Goal: Information Seeking & Learning: Learn about a topic

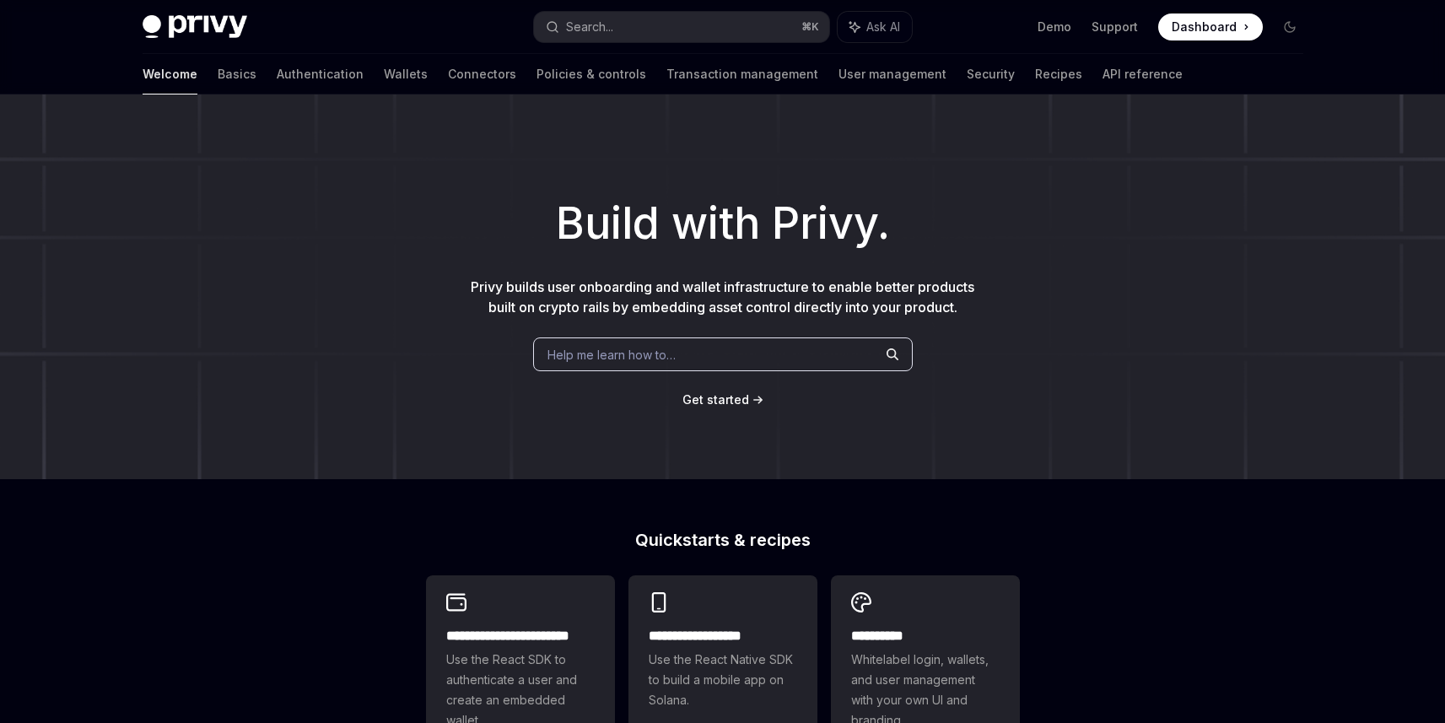
click at [133, 70] on div "Welcome Basics Authentication Wallets Connectors Policies & controls Transactio…" at bounding box center [723, 74] width 1242 height 40
click at [218, 75] on link "Basics" at bounding box center [237, 74] width 39 height 40
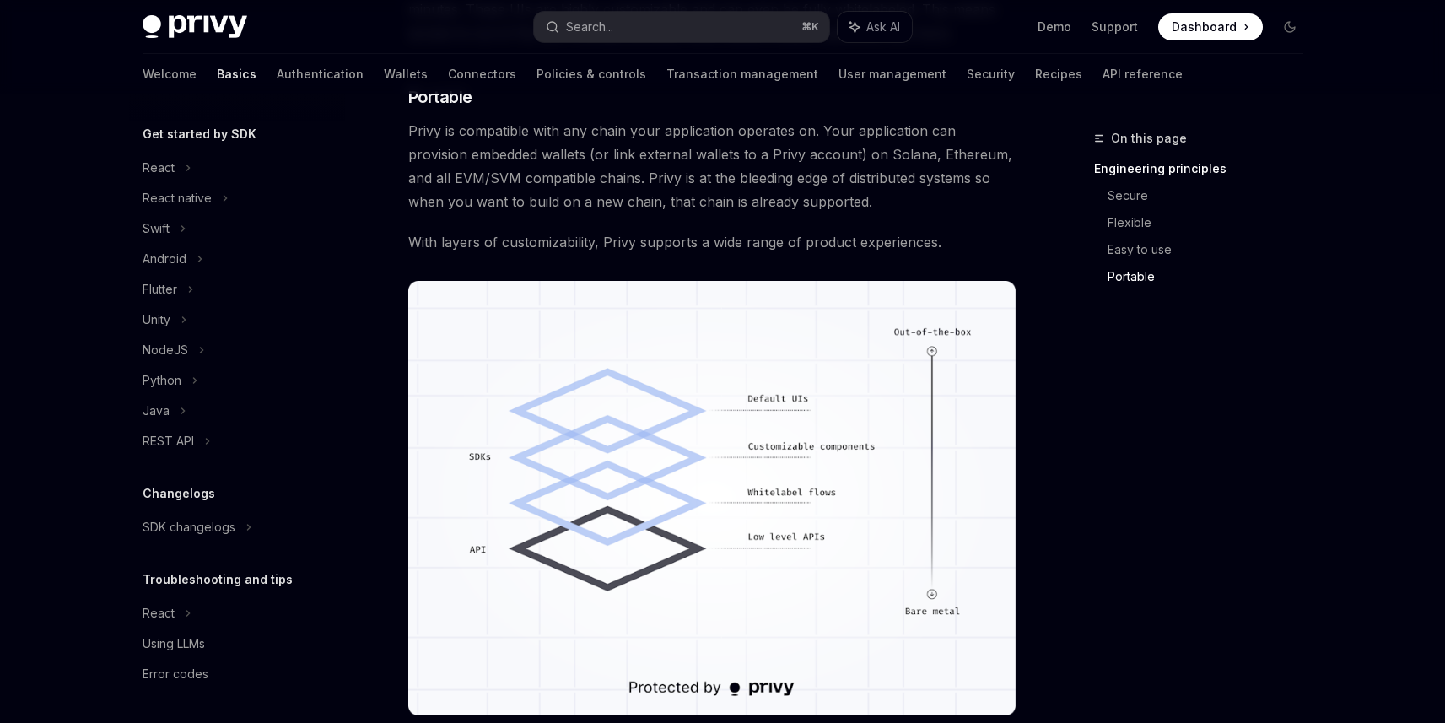
scroll to position [1079, 0]
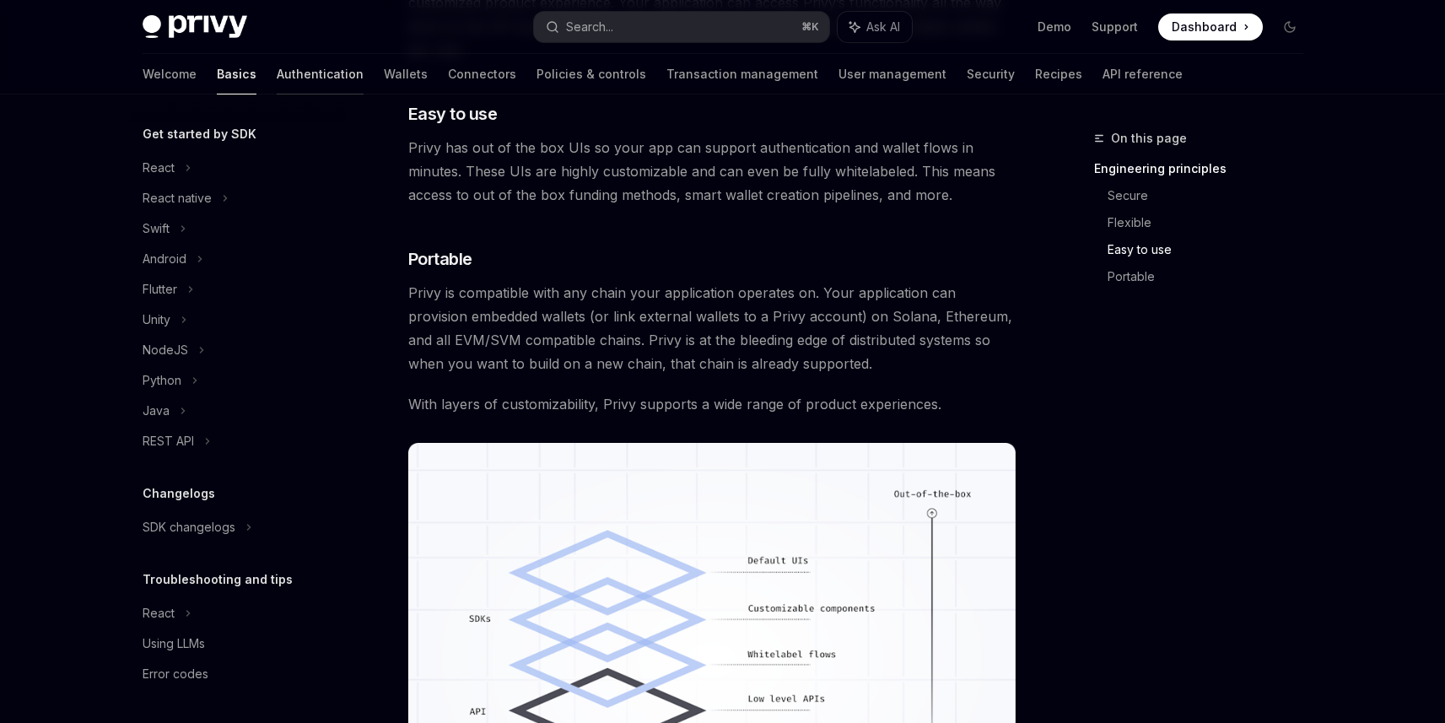
click at [277, 77] on link "Authentication" at bounding box center [320, 74] width 87 height 40
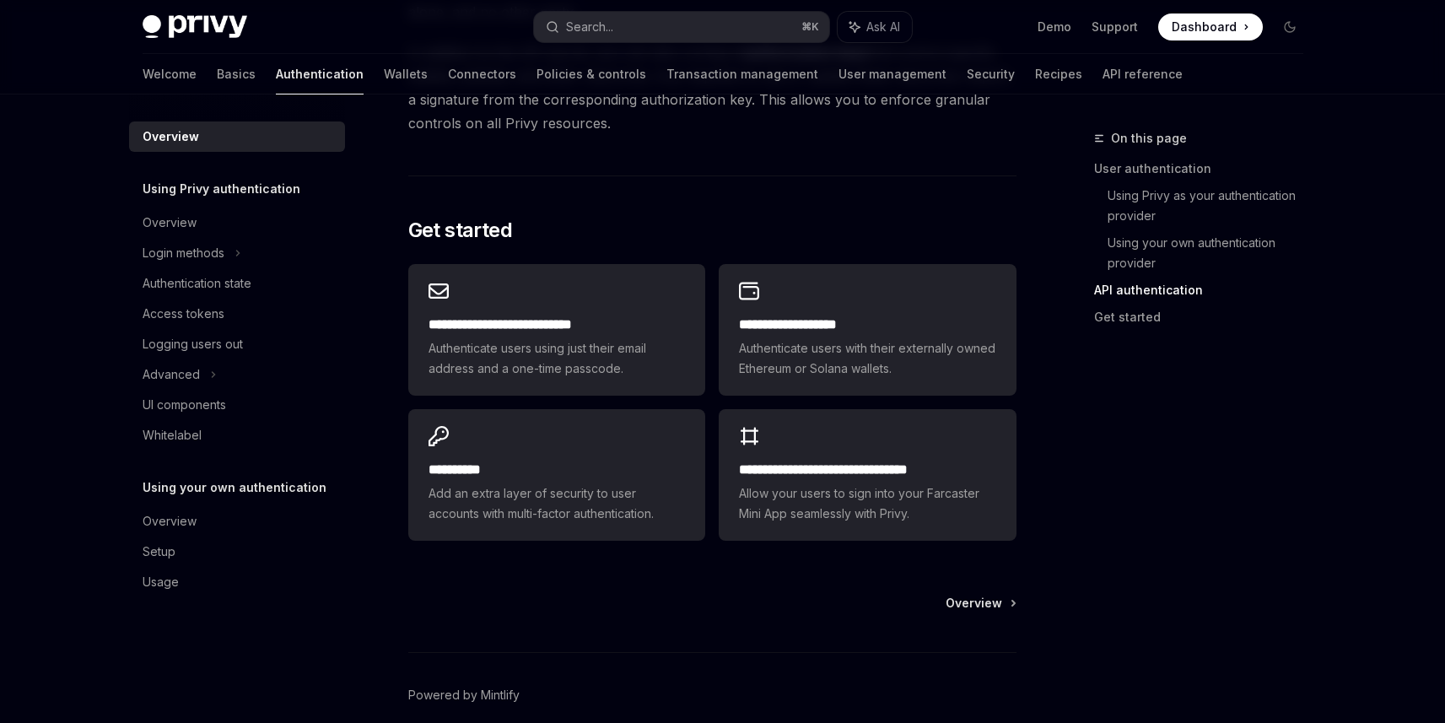
scroll to position [1395, 0]
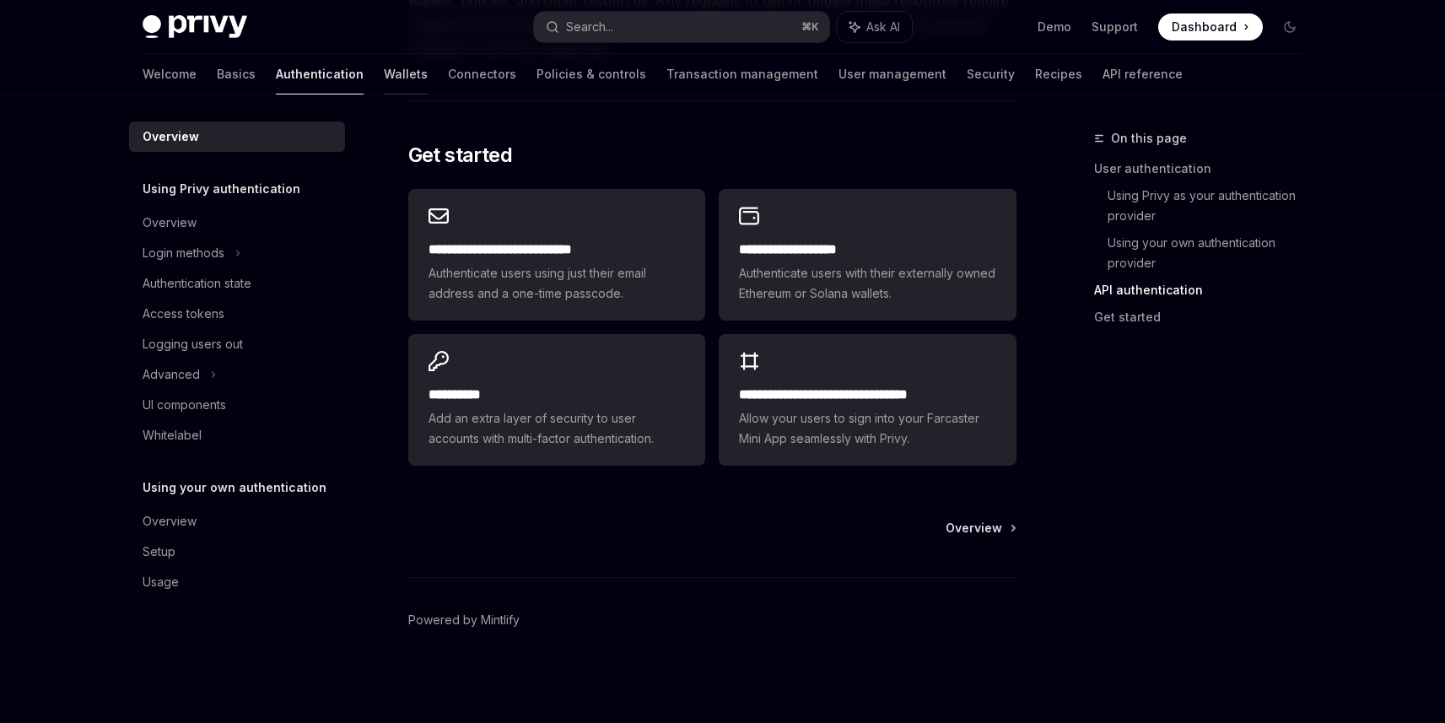
click at [384, 70] on link "Wallets" at bounding box center [406, 74] width 44 height 40
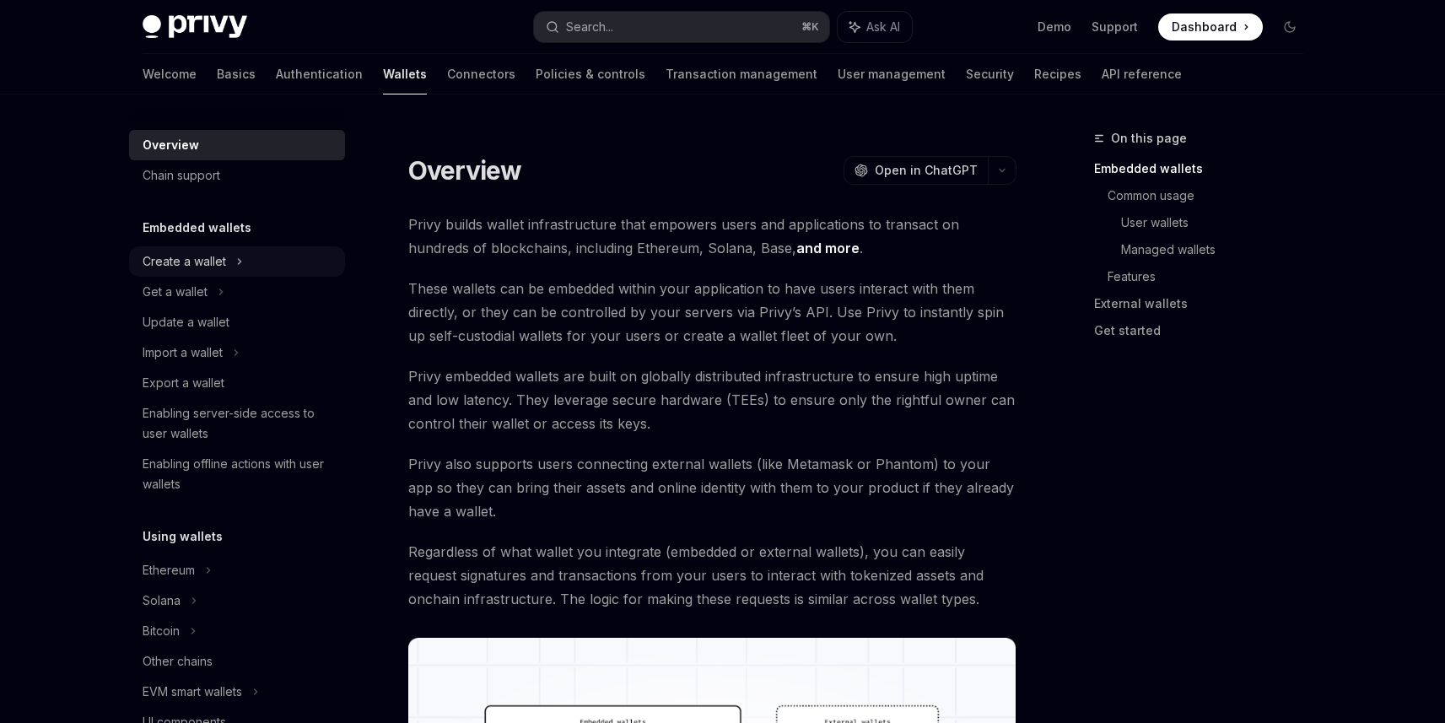
click at [183, 254] on div "Create a wallet" at bounding box center [185, 261] width 84 height 20
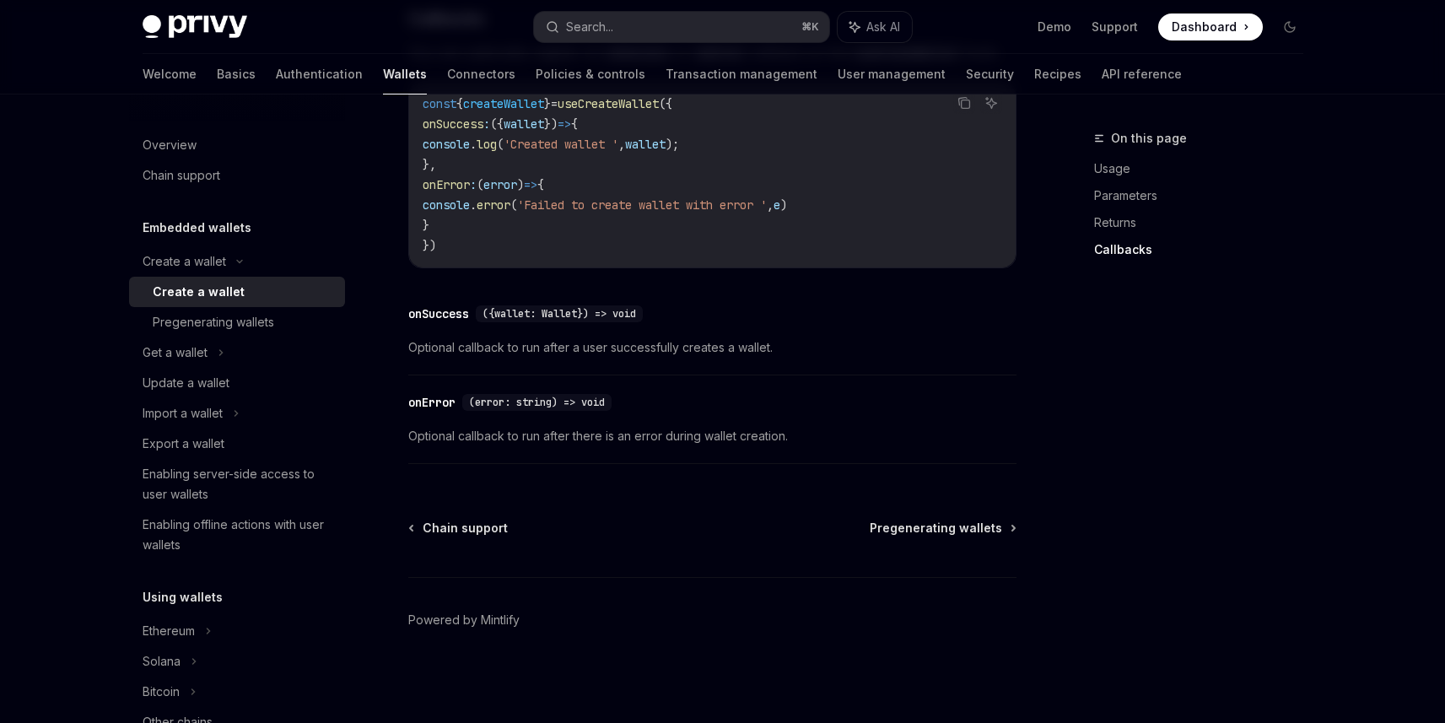
scroll to position [1294, 0]
click at [183, 343] on div "Get a wallet" at bounding box center [175, 353] width 65 height 20
type textarea "*"
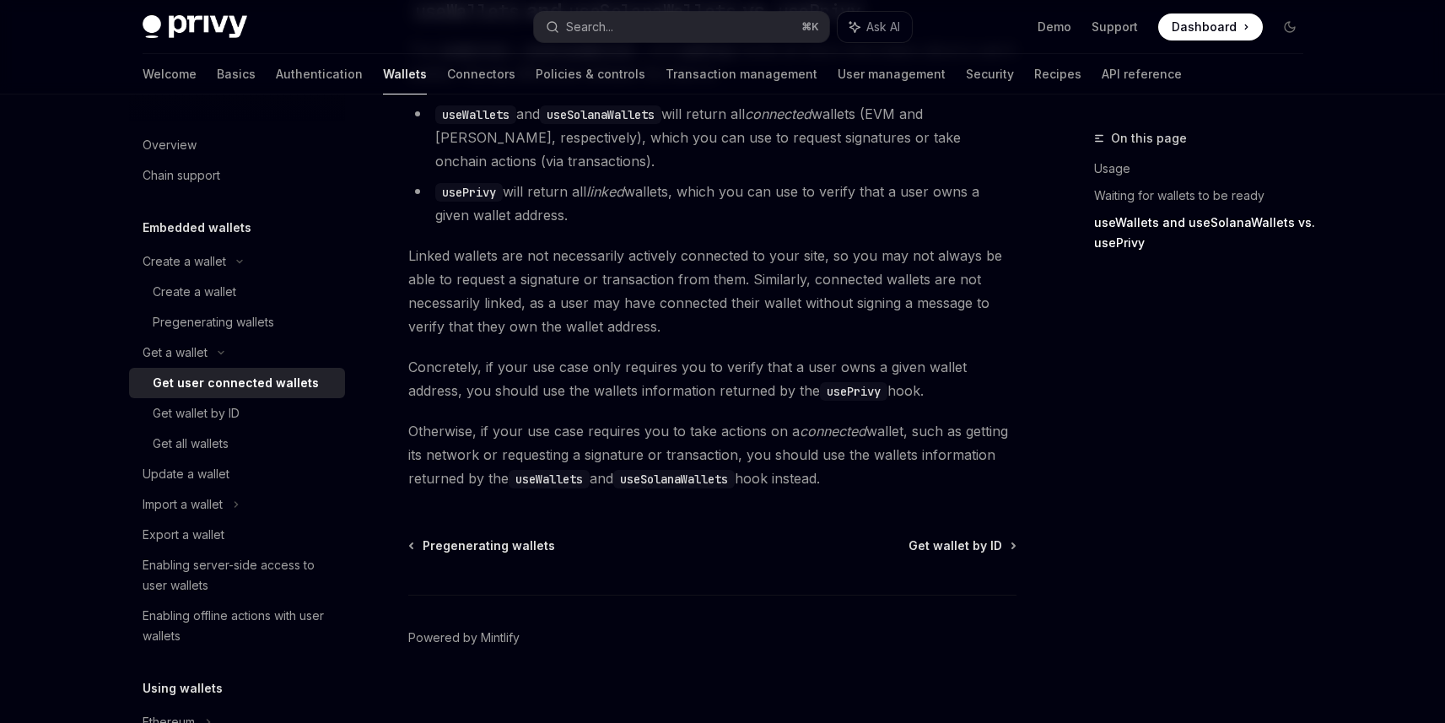
scroll to position [1557, 0]
click at [612, 44] on div "Privy Docs home page Search... ⌘ K Ask AI Demo Support Dashboard Dashboard Sear…" at bounding box center [723, 27] width 1161 height 54
click at [612, 30] on div "Search..." at bounding box center [589, 27] width 47 height 20
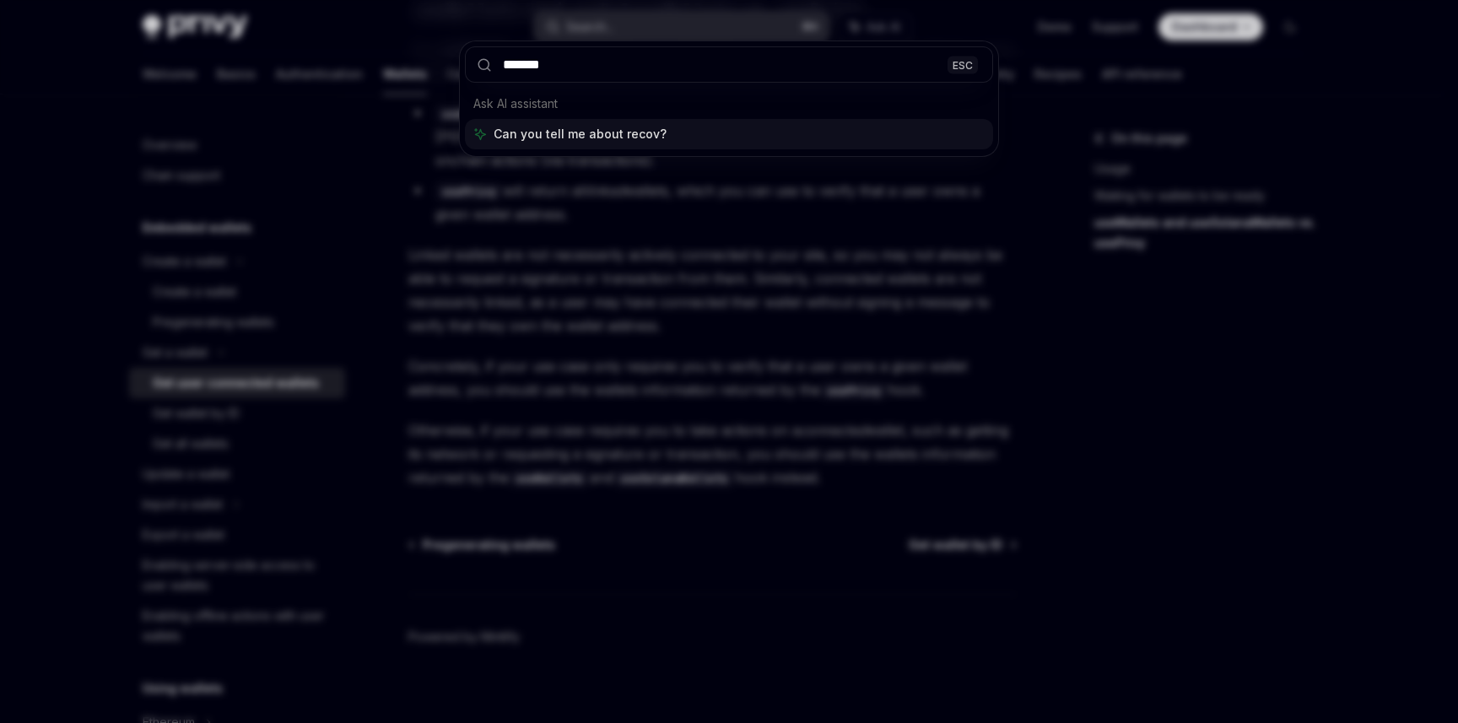
type input "********"
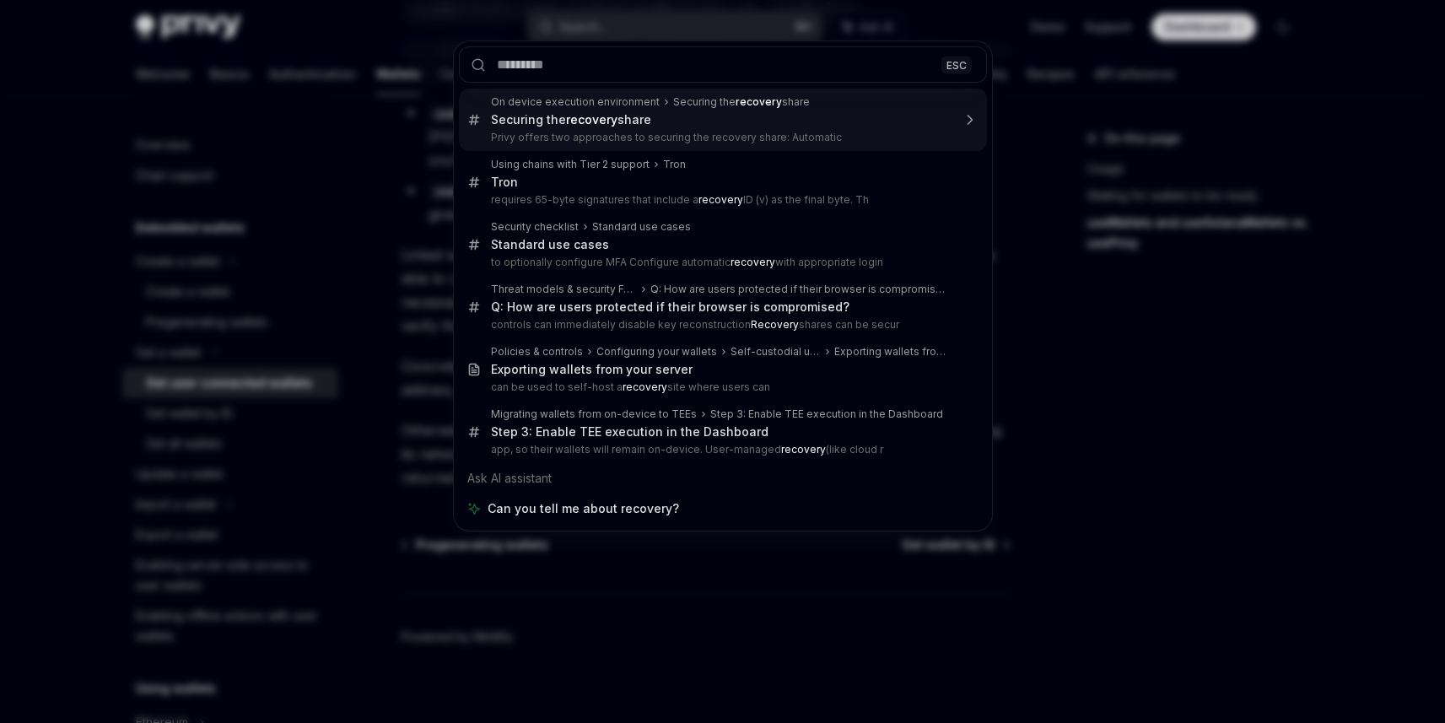
type textarea "*"
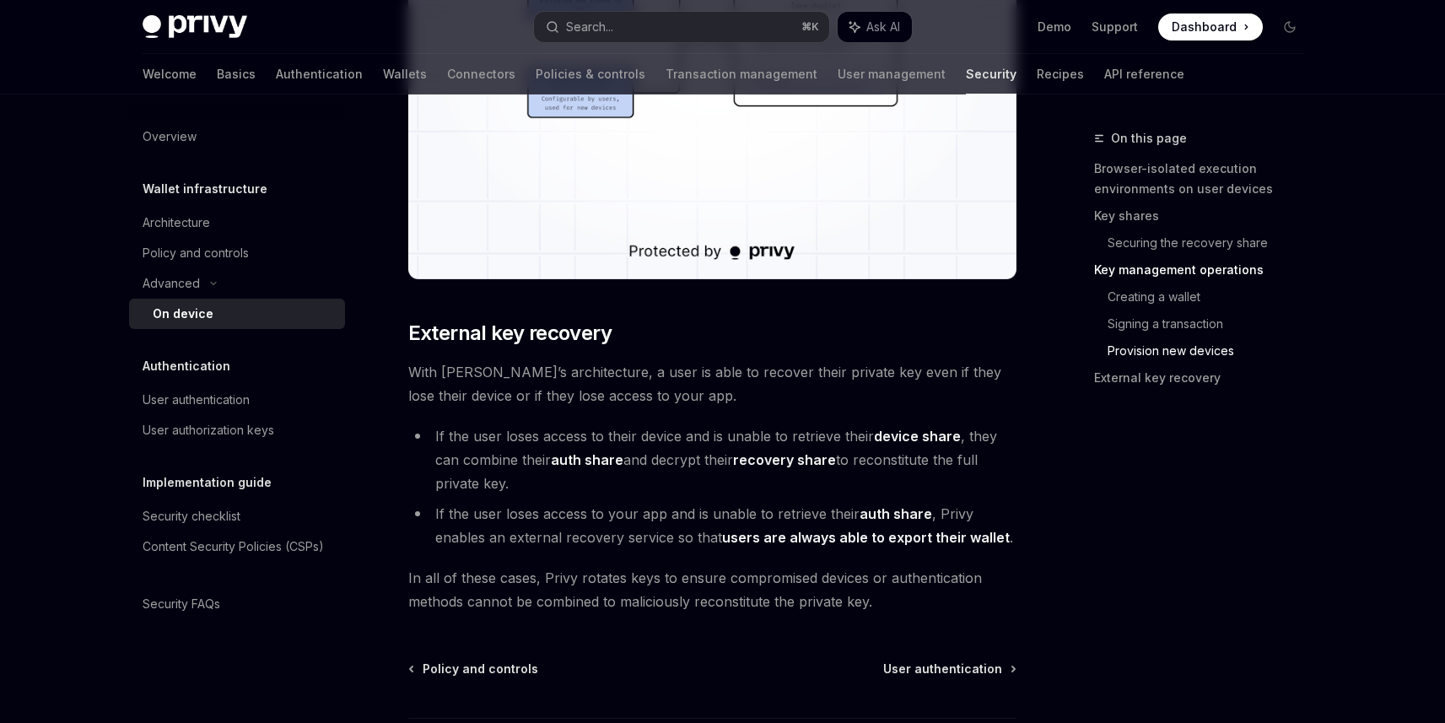
scroll to position [4622, 0]
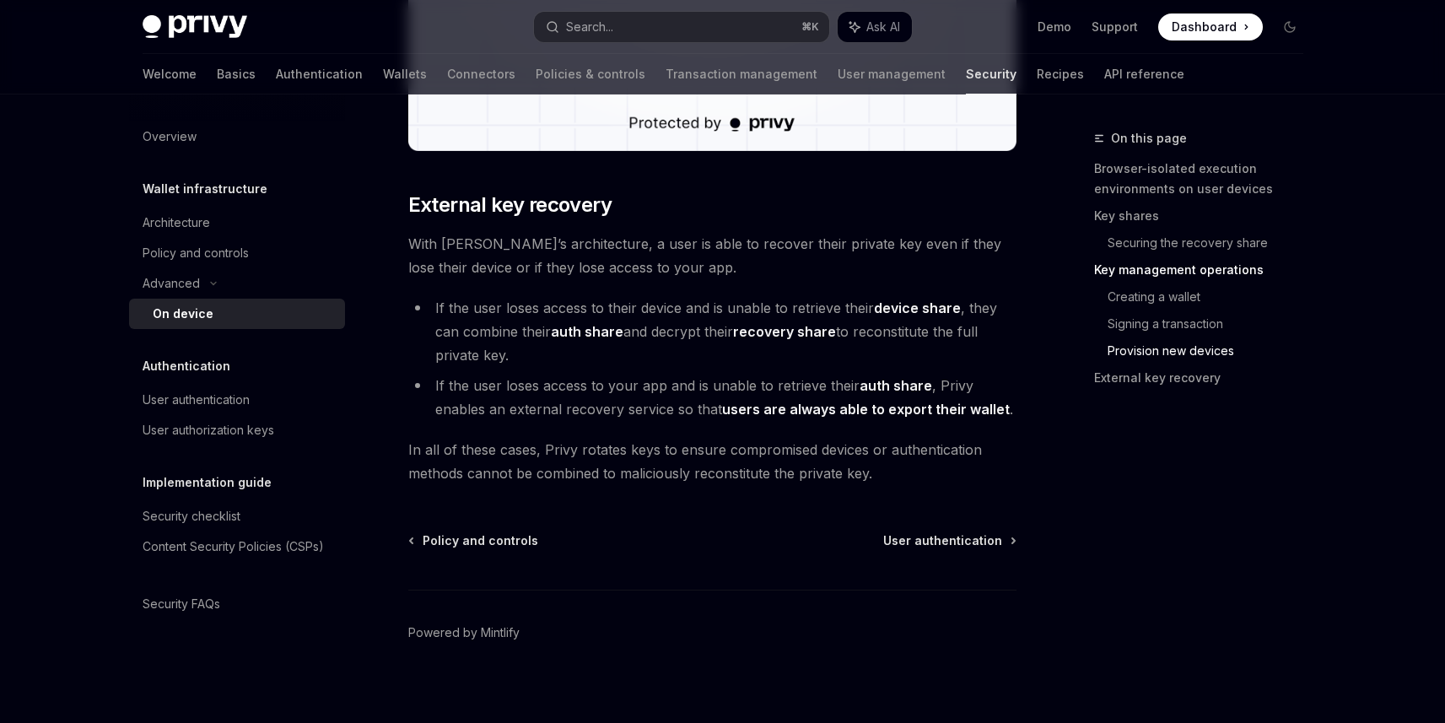
scroll to position [4662, 0]
